Goal: Task Accomplishment & Management: Manage account settings

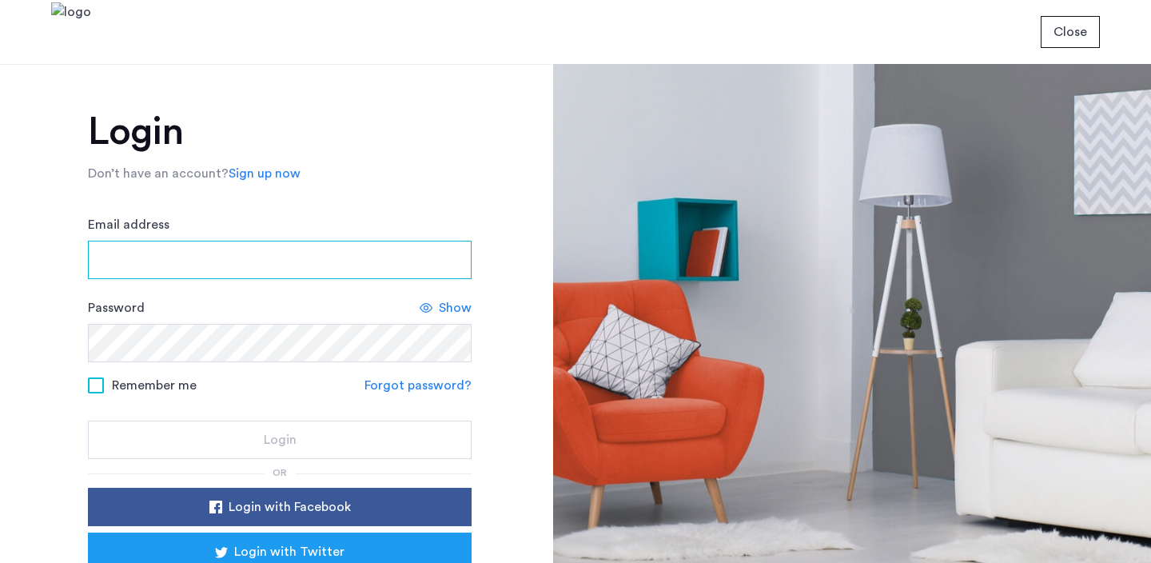
click at [154, 265] on input "Email address" at bounding box center [280, 260] width 384 height 38
type input "**********"
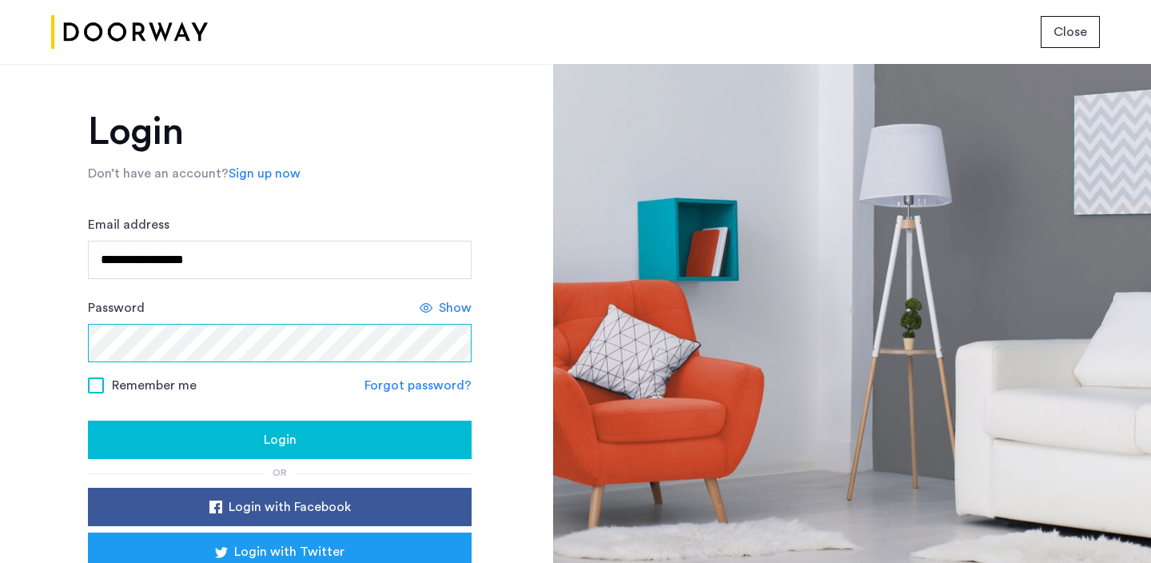
click at [88, 421] on button "Login" at bounding box center [280, 440] width 384 height 38
